Goal: Task Accomplishment & Management: Use online tool/utility

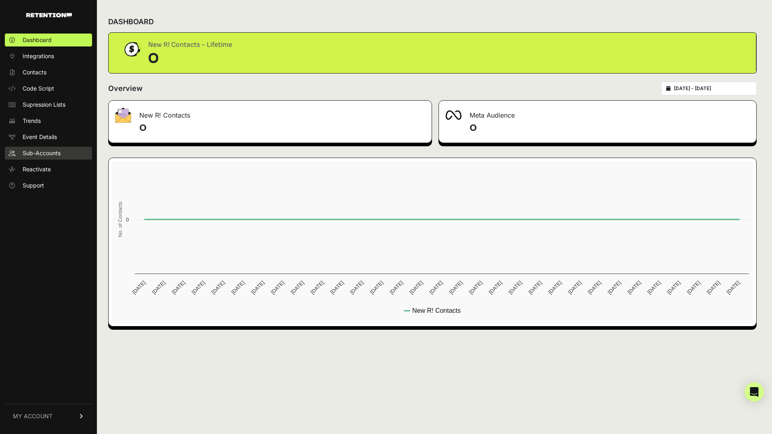
click at [37, 154] on span "Sub-Accounts" at bounding box center [42, 153] width 38 height 8
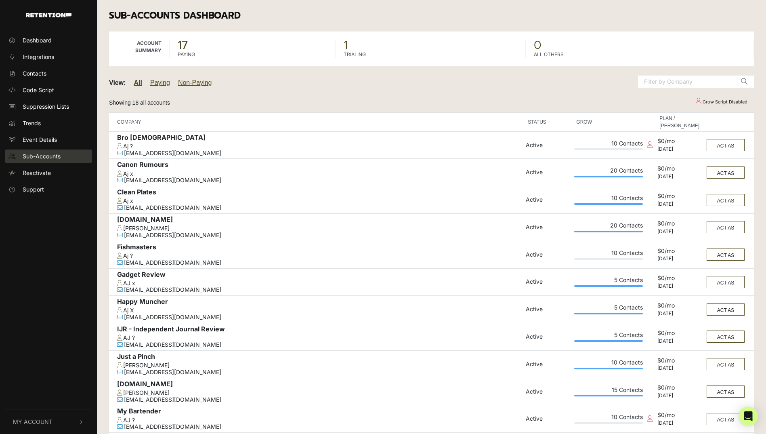
click at [61, 157] on link "Sub-Accounts" at bounding box center [48, 155] width 87 height 13
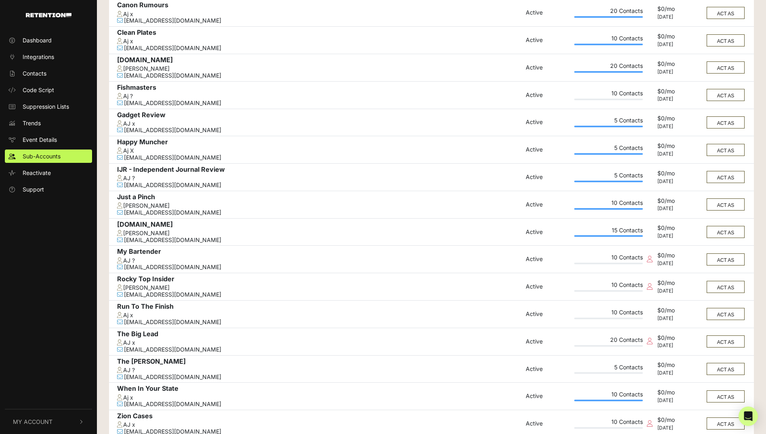
scroll to position [161, 0]
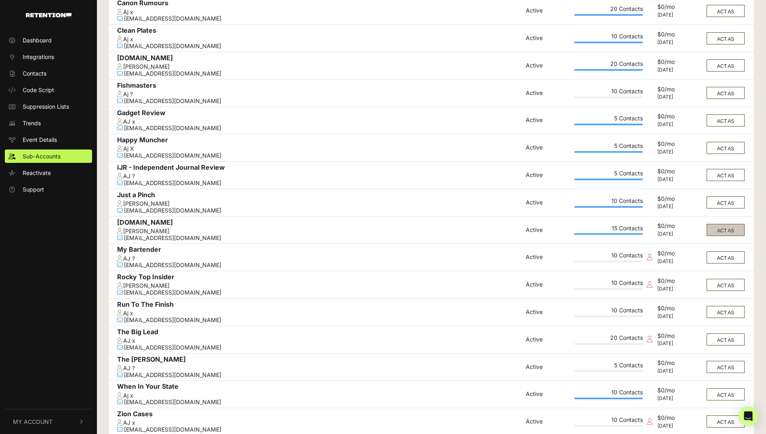
click at [714, 231] on button "ACT AS" at bounding box center [725, 230] width 38 height 12
